Goal: Information Seeking & Learning: Check status

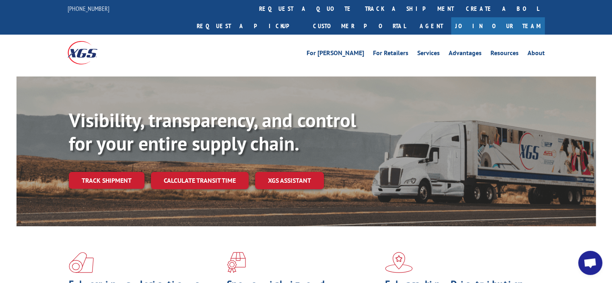
click at [111, 172] on link "Track shipment" at bounding box center [107, 180] width 76 height 17
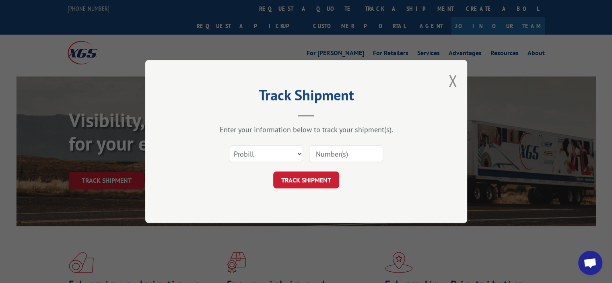
click at [342, 150] on input at bounding box center [346, 153] width 74 height 17
paste input "17635553"
type input "17635553"
click at [277, 186] on button "TRACK SHIPMENT" at bounding box center [306, 179] width 66 height 17
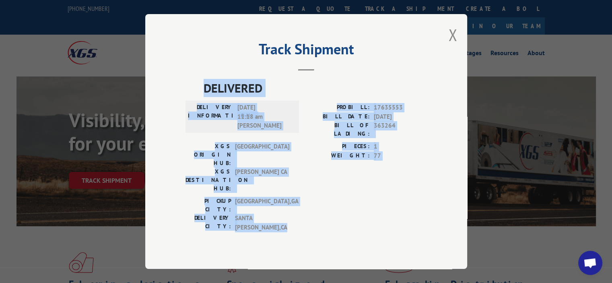
drag, startPoint x: 296, startPoint y: 196, endPoint x: 196, endPoint y: 93, distance: 143.7
click at [196, 93] on div "DELIVERED DELIVERY INFORMATION: [DATE] 11:18 am [PERSON_NAME]: 17635553 BILL DA…" at bounding box center [305, 157] width 241 height 157
copy div "DELIVERED DELIVERY INFORMATION: [DATE] 11:18 am [PERSON_NAME]: 17635553 BILL DA…"
click at [194, 231] on div "Track Shipment DELIVERED DELIVERY INFORMATION: [DATE] 11:18 am [PERSON_NAME]: 1…" at bounding box center [306, 141] width 322 height 255
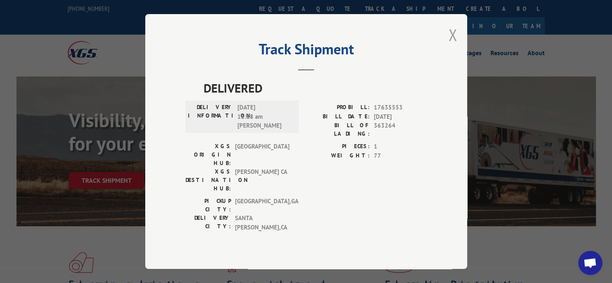
click at [449, 45] on button "Close modal" at bounding box center [452, 34] width 9 height 21
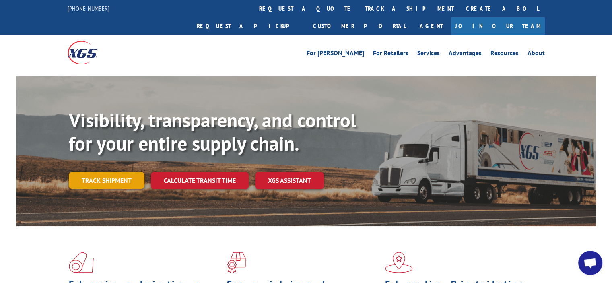
click at [109, 172] on link "Track shipment" at bounding box center [107, 180] width 76 height 17
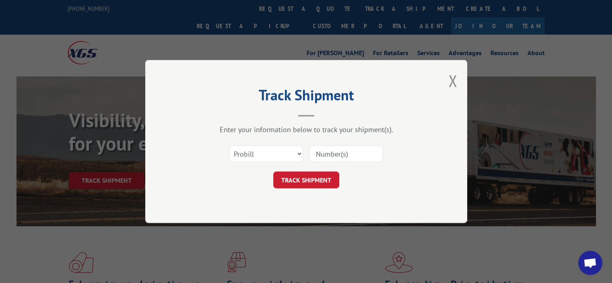
click at [338, 154] on input at bounding box center [346, 153] width 74 height 17
paste input "17665554"
type input "17665554"
click at [317, 175] on button "TRACK SHIPMENT" at bounding box center [306, 179] width 66 height 17
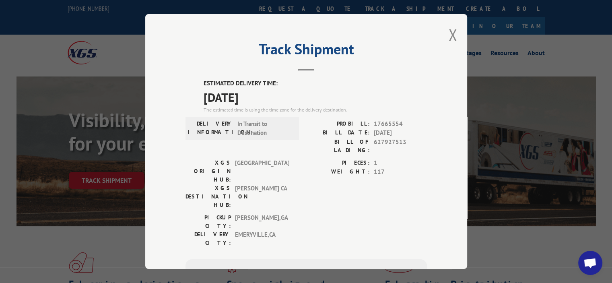
drag, startPoint x: 228, startPoint y: 116, endPoint x: 342, endPoint y: 95, distance: 116.3
click at [232, 114] on div "ESTIMATED DELIVERY TIME: [DATE] The estimated time is using the time zone for t…" at bounding box center [305, 223] width 241 height 289
click at [448, 36] on button "Close modal" at bounding box center [452, 34] width 9 height 21
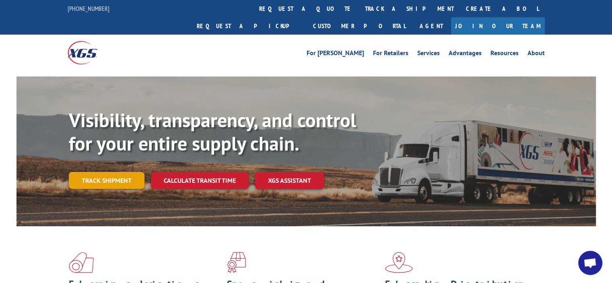
click at [121, 172] on link "Track shipment" at bounding box center [107, 180] width 76 height 17
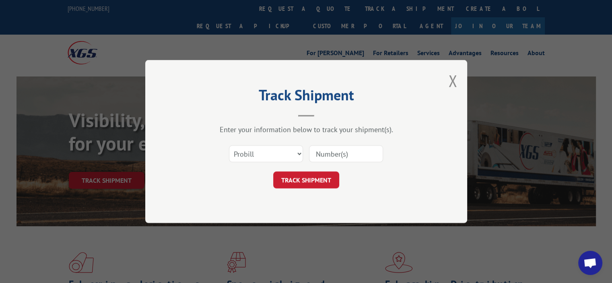
click at [332, 152] on input at bounding box center [346, 153] width 74 height 17
paste input "17665429"
type input "17665429"
click at [298, 177] on button "TRACK SHIPMENT" at bounding box center [306, 179] width 66 height 17
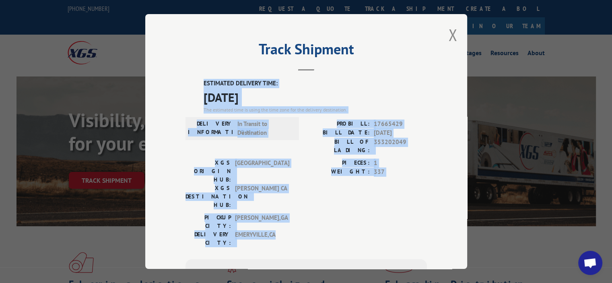
drag, startPoint x: 282, startPoint y: 195, endPoint x: 182, endPoint y: 82, distance: 150.2
click at [182, 82] on div "Track Shipment ESTIMATED DELIVERY TIME: [DATE] The estimated time is using the …" at bounding box center [306, 141] width 322 height 255
copy div "ESTIMATED DELIVERY TIME: [DATE] The estimated time is using the time zone for t…"
drag, startPoint x: 202, startPoint y: 147, endPoint x: 249, endPoint y: 132, distance: 49.4
click at [203, 146] on div "DELIVERY INFORMATION: In Transit to Destination" at bounding box center [241, 138] width 113 height 39
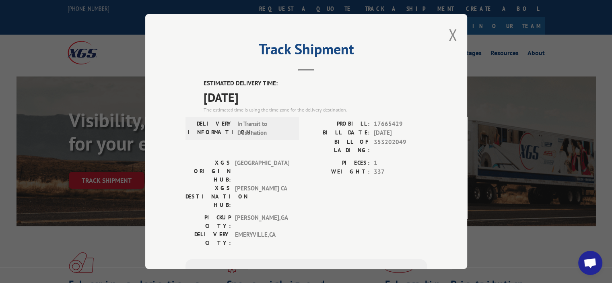
click at [439, 37] on div "Track Shipment ESTIMATED DELIVERY TIME: [DATE] The estimated time is using the …" at bounding box center [306, 141] width 322 height 255
click at [450, 34] on button "Close modal" at bounding box center [452, 34] width 9 height 21
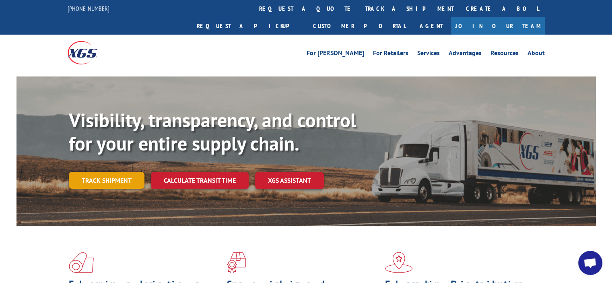
click at [131, 172] on link "Track shipment" at bounding box center [107, 180] width 76 height 17
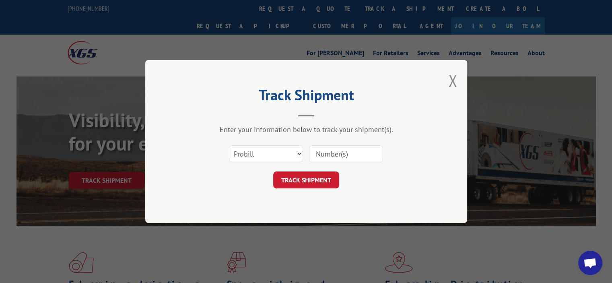
click at [351, 154] on input at bounding box center [346, 153] width 74 height 17
paste input "17665554"
type input "17665554"
click at [301, 180] on button "TRACK SHIPMENT" at bounding box center [306, 179] width 66 height 17
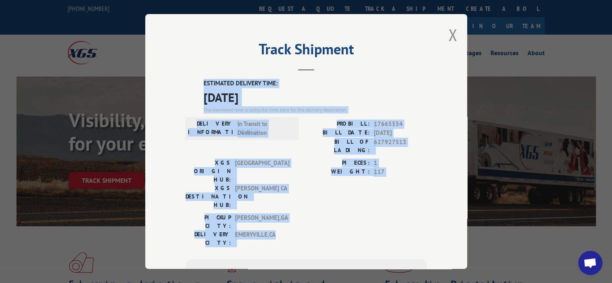
drag, startPoint x: 288, startPoint y: 197, endPoint x: 188, endPoint y: 77, distance: 156.0
click at [188, 77] on div "Track Shipment ESTIMATED DELIVERY TIME: [DATE] The estimated time is using the …" at bounding box center [306, 141] width 322 height 255
copy div "ESTIMATED DELIVERY TIME: [DATE] The estimated time is using the time zone for t…"
click at [350, 124] on label "PROBILL:" at bounding box center [338, 123] width 64 height 9
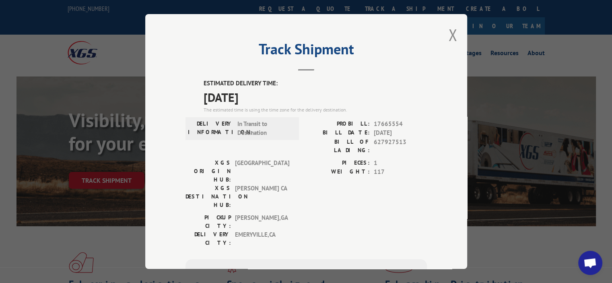
click at [291, 134] on div "DELIVERY INFORMATION: In Transit to Destination" at bounding box center [242, 128] width 109 height 18
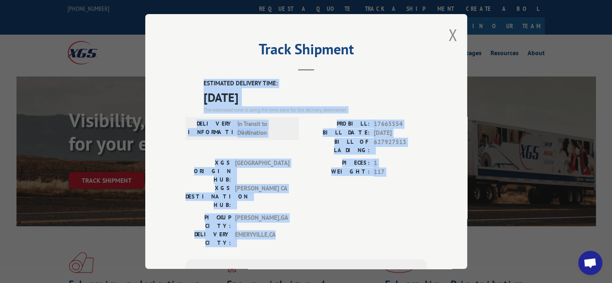
drag, startPoint x: 190, startPoint y: 75, endPoint x: 367, endPoint y: 194, distance: 213.4
click at [367, 194] on div "Track Shipment ESTIMATED DELIVERY TIME: [DATE] The estimated time is using the …" at bounding box center [306, 141] width 322 height 255
click at [367, 213] on div "PICKUP CITY: [GEOGRAPHIC_DATA] , [GEOGRAPHIC_DATA] DELIVERY CITY: [GEOGRAPHIC_D…" at bounding box center [305, 232] width 241 height 38
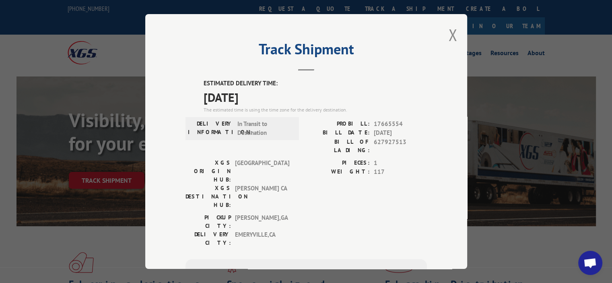
click at [255, 176] on div "XGS ORIGIN HUB: TUNNEL HILL XGS DESTINATION HUB: TRACY [GEOGRAPHIC_DATA]" at bounding box center [239, 186] width 109 height 55
